Goal: Task Accomplishment & Management: Complete application form

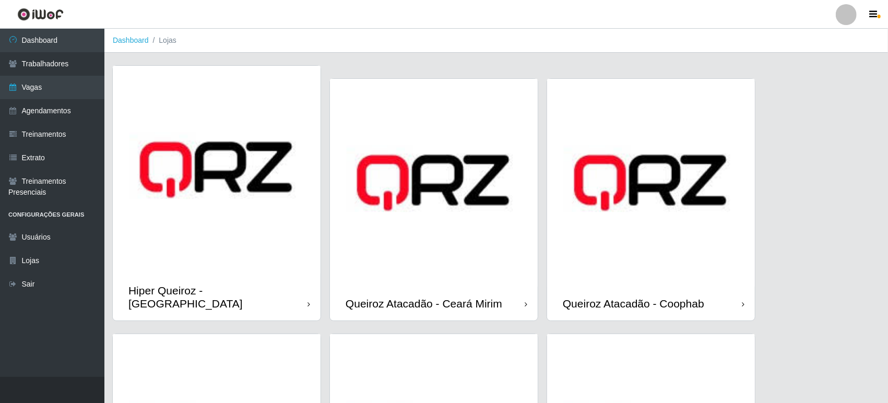
click at [647, 185] on img at bounding box center [651, 183] width 208 height 208
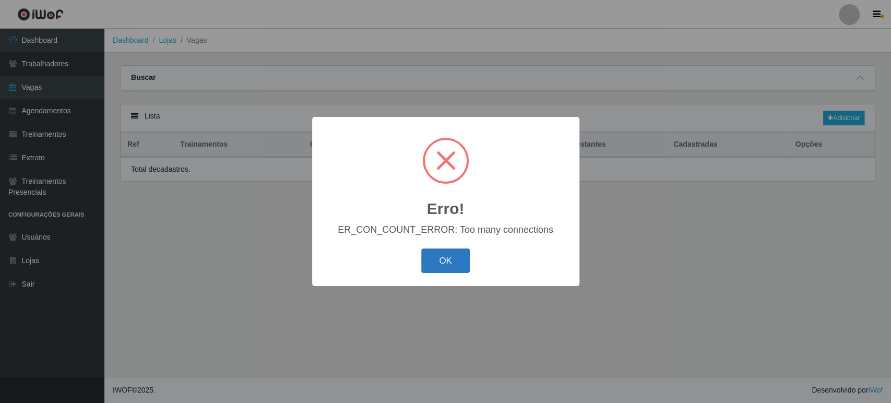
click at [450, 260] on button "OK" at bounding box center [445, 260] width 49 height 25
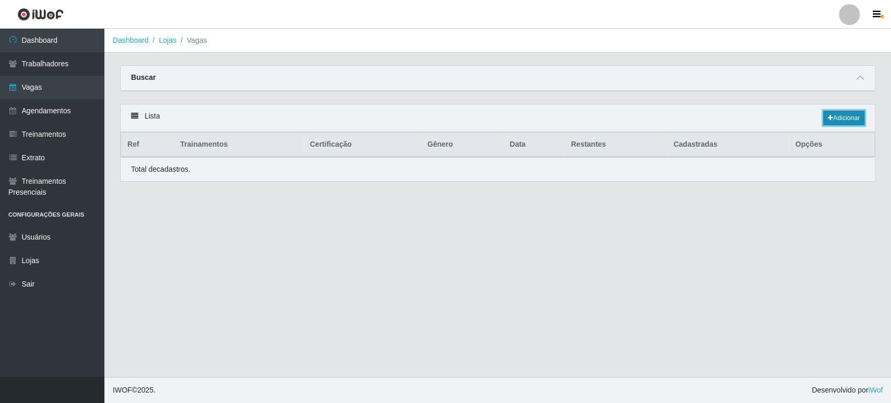
click at [848, 120] on link "Adicionar" at bounding box center [843, 118] width 41 height 15
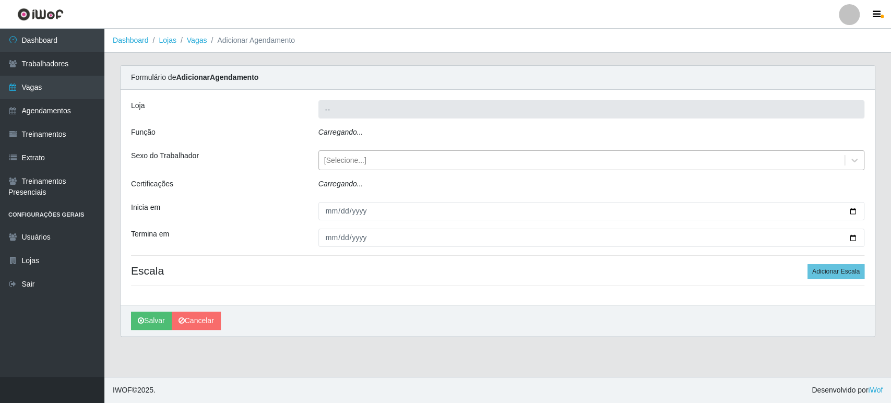
type input "Queiroz Atacadão - Coophab"
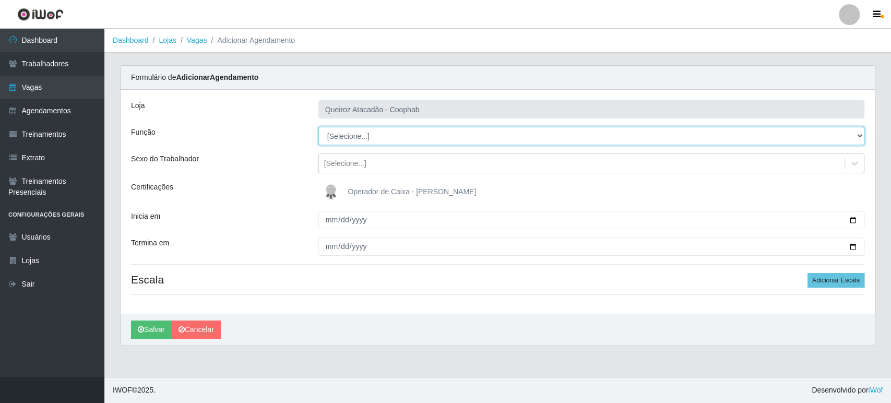
click at [373, 130] on select "[Selecione...] Embalador Embalador + Embalador ++ Operador de Caixa Operador de…" at bounding box center [591, 136] width 546 height 18
select select "22"
click at [318, 127] on select "[Selecione...] Embalador Embalador + Embalador ++ Operador de Caixa Operador de…" at bounding box center [591, 136] width 546 height 18
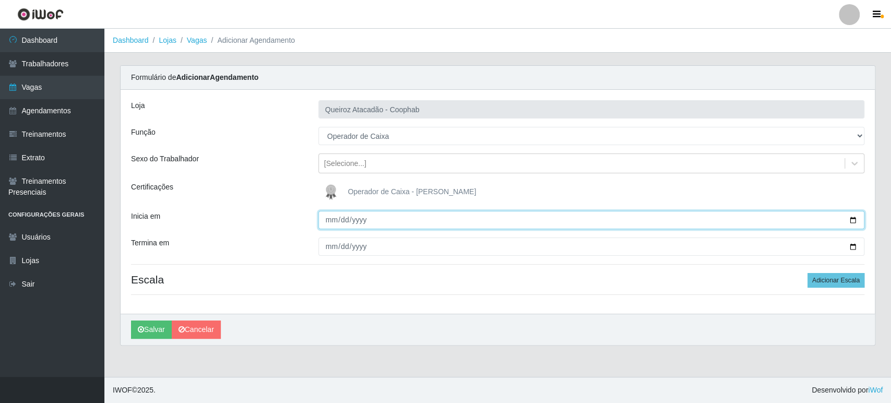
click at [330, 220] on input "Inicia em" at bounding box center [591, 220] width 546 height 18
type input "0008-01-13"
click at [342, 218] on input "0008-01-13" at bounding box center [591, 220] width 546 height 18
type input "[DATE]"
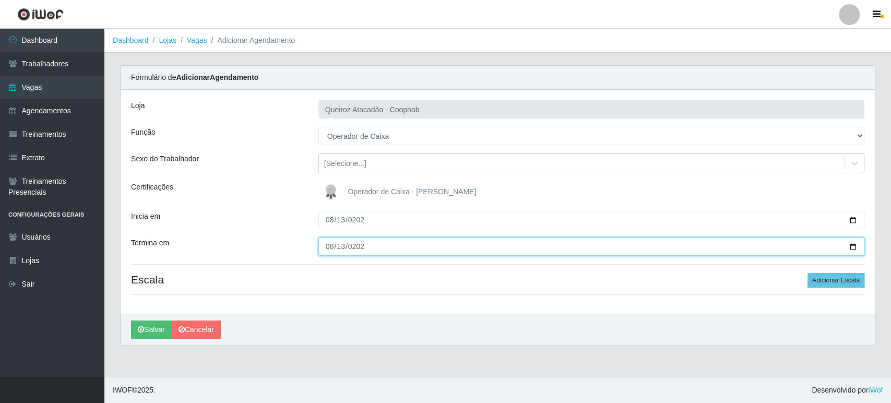
type input "[DATE]"
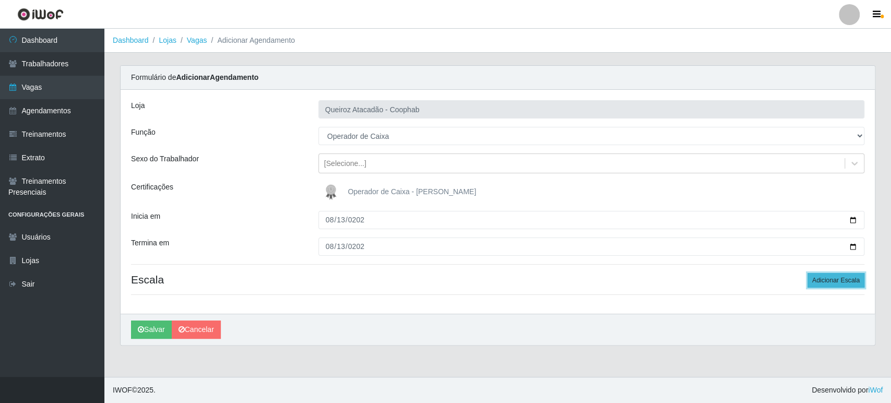
click at [822, 278] on button "Adicionar Escala" at bounding box center [836, 280] width 57 height 15
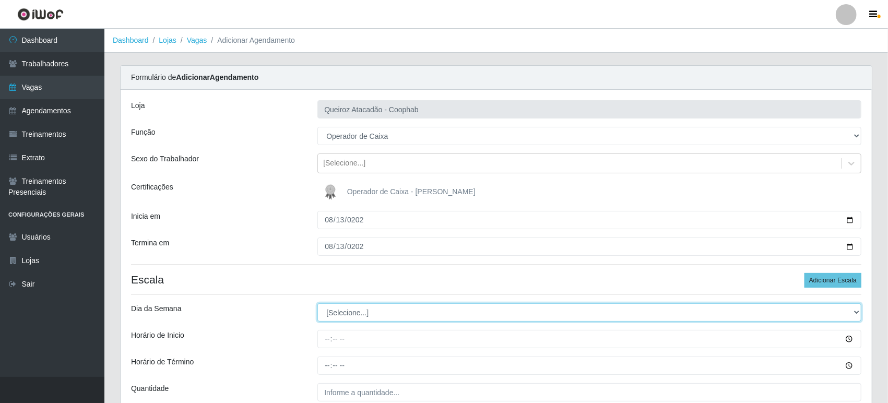
click at [357, 309] on select "[Selecione...] Segunda Terça Quarta Quinta Sexta Sábado Domingo" at bounding box center [589, 312] width 544 height 18
select select "3"
click at [317, 303] on select "[Selecione...] Segunda Terça Quarta Quinta Sexta Sábado Domingo" at bounding box center [589, 312] width 544 height 18
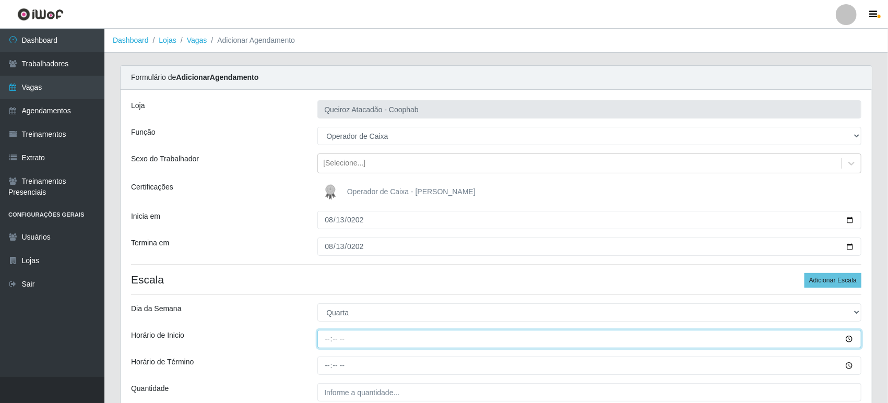
click at [326, 341] on input "Horário de Inicio" at bounding box center [589, 339] width 544 height 18
type input "16:00"
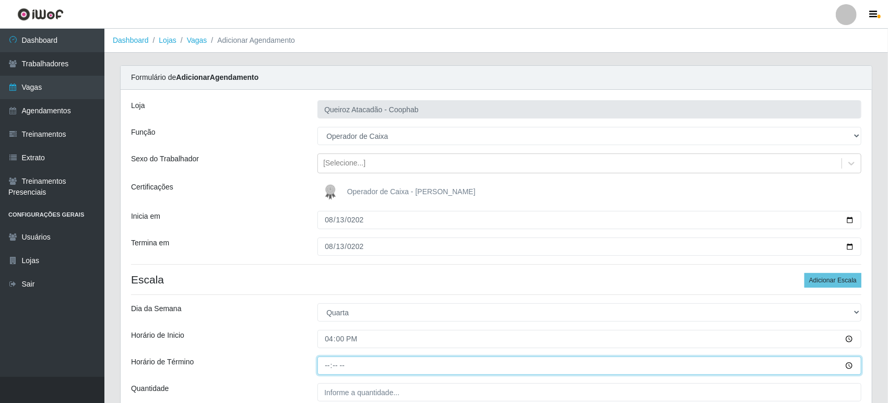
type input "22:00"
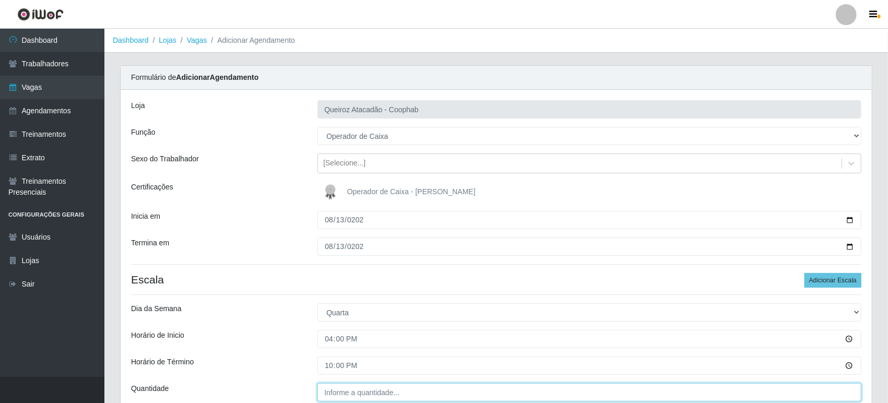
type input "___"
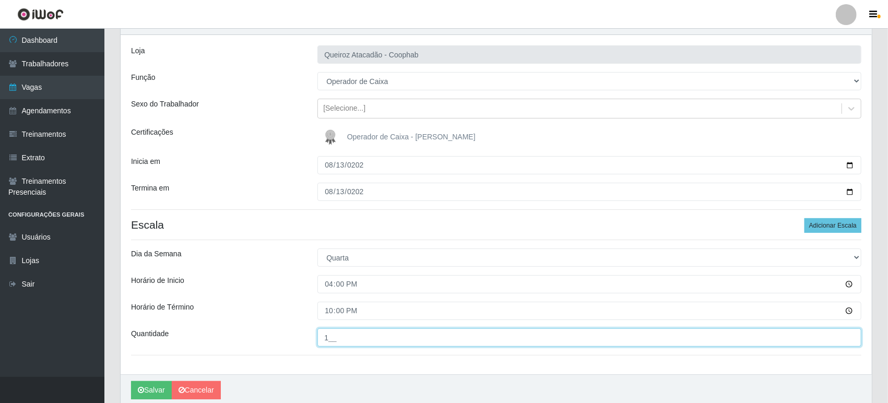
scroll to position [96, 0]
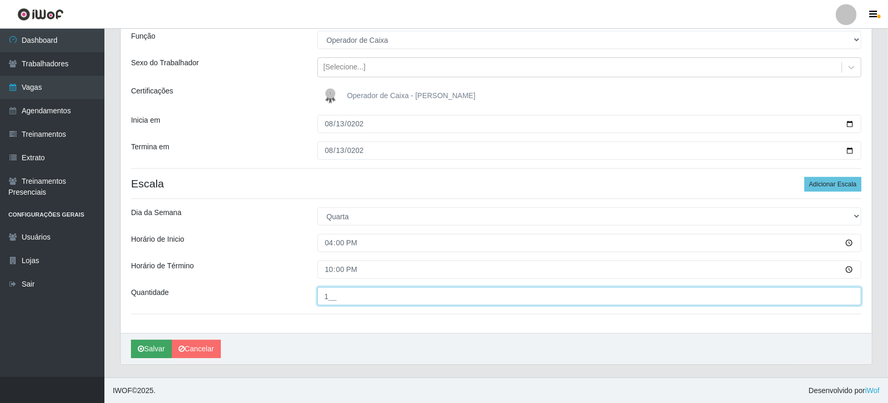
type input "1__"
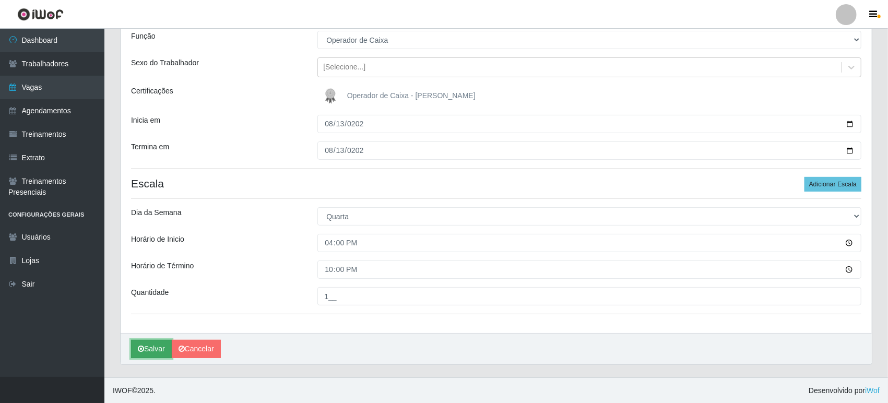
click at [155, 349] on button "Salvar" at bounding box center [151, 349] width 41 height 18
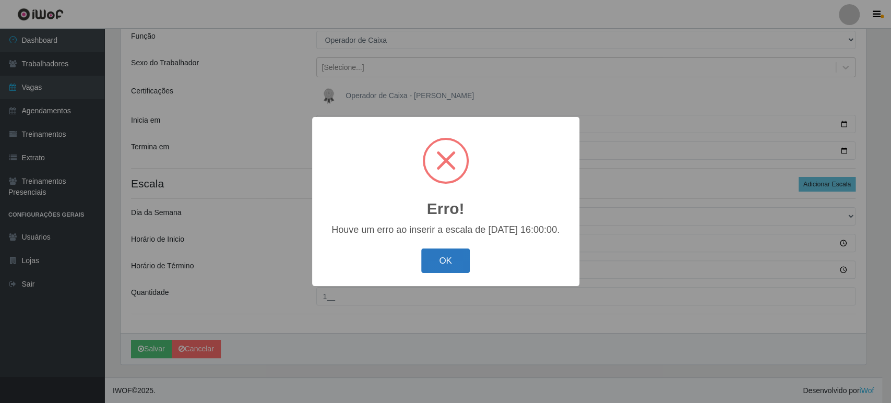
click at [449, 260] on button "OK" at bounding box center [445, 260] width 49 height 25
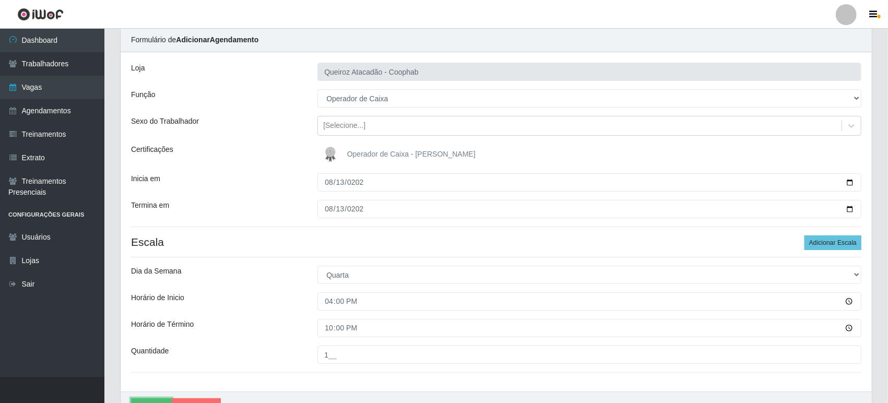
scroll to position [58, 0]
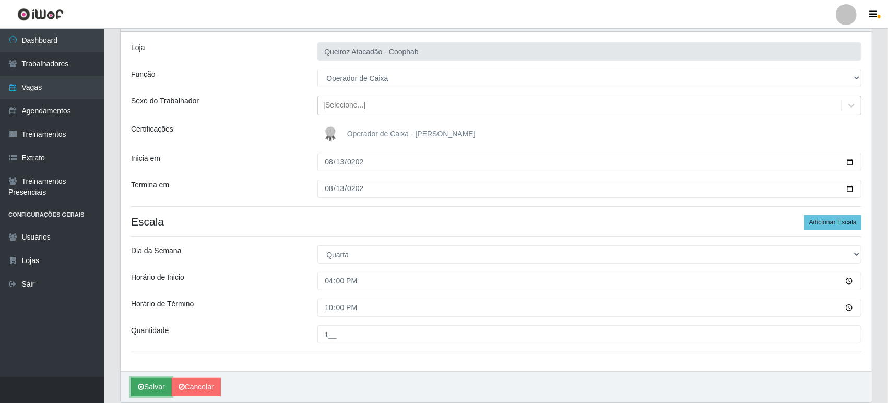
click at [153, 387] on button "Salvar" at bounding box center [151, 387] width 41 height 18
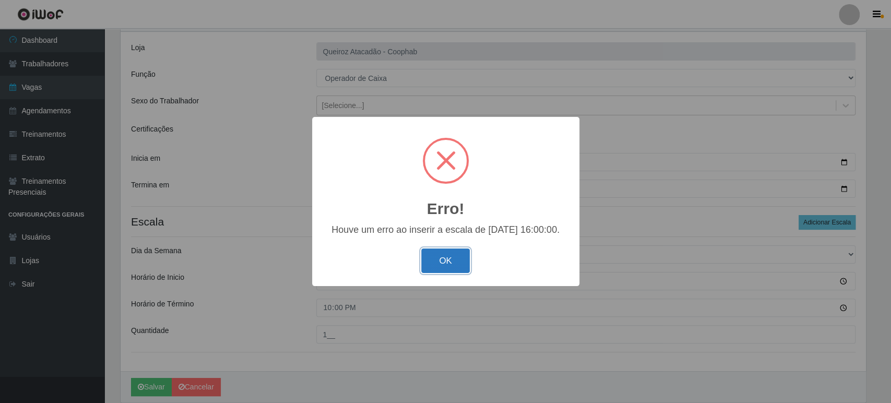
click at [447, 261] on button "OK" at bounding box center [445, 260] width 49 height 25
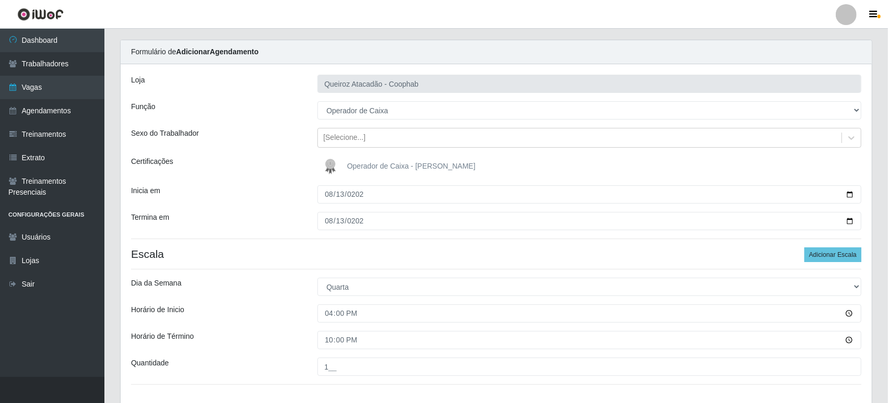
scroll to position [0, 0]
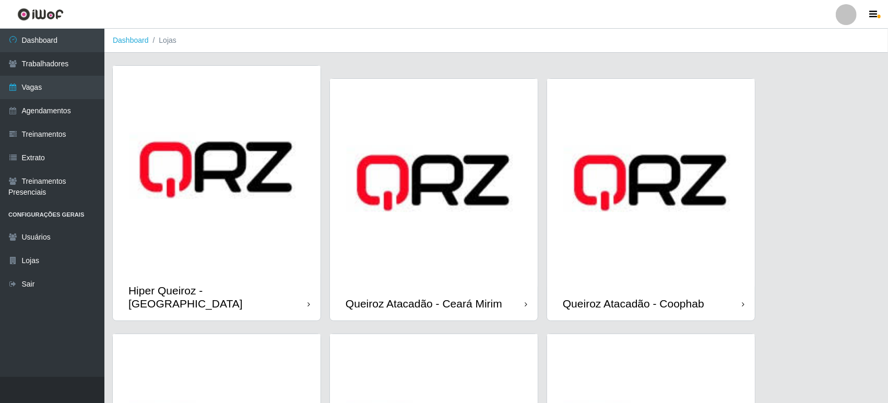
click at [666, 171] on img at bounding box center [651, 183] width 208 height 208
